Goal: Task Accomplishment & Management: Manage account settings

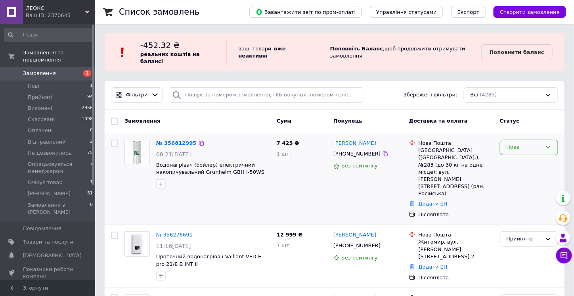
click at [519, 143] on div "Нове" at bounding box center [523, 147] width 35 height 8
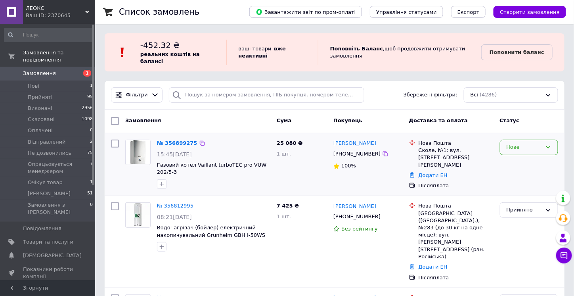
click at [538, 143] on div "Нове" at bounding box center [523, 147] width 35 height 8
click at [517, 157] on li "Прийнято" at bounding box center [528, 164] width 57 height 15
